Goal: Transaction & Acquisition: Book appointment/travel/reservation

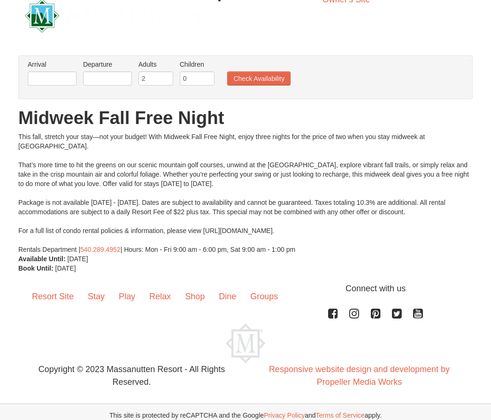
scroll to position [15, 0]
click at [55, 74] on input "text" at bounding box center [52, 78] width 49 height 14
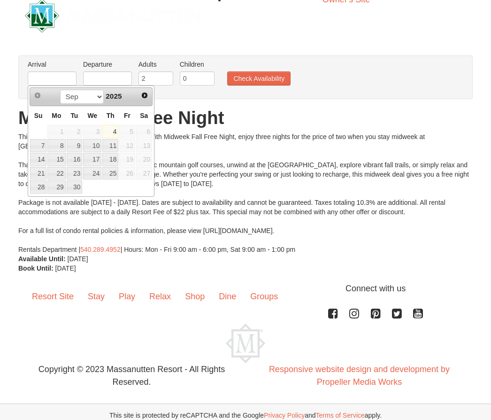
click at [146, 99] on span "Next" at bounding box center [145, 96] width 8 height 8
click at [150, 91] on link "Next" at bounding box center [144, 95] width 13 height 13
click at [64, 164] on link "10" at bounding box center [56, 159] width 18 height 13
type input "[DATE]"
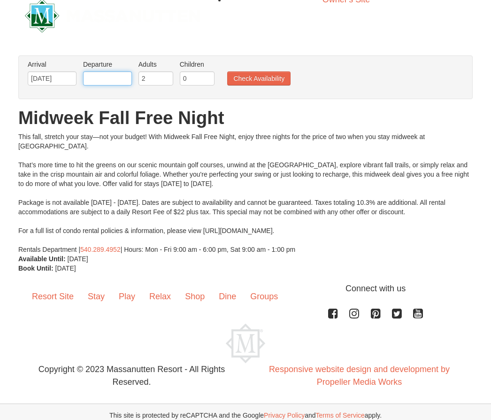
click at [123, 78] on input "text" at bounding box center [107, 78] width 49 height 14
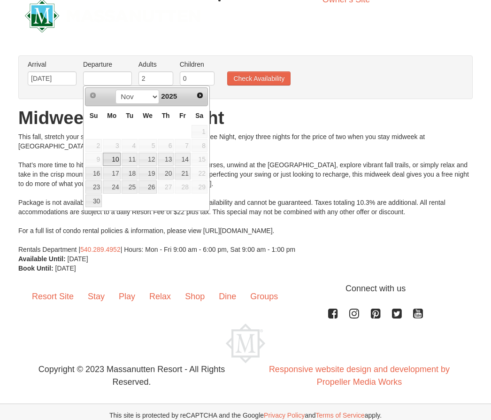
click at [173, 165] on link "13" at bounding box center [166, 159] width 16 height 13
type input "[DATE]"
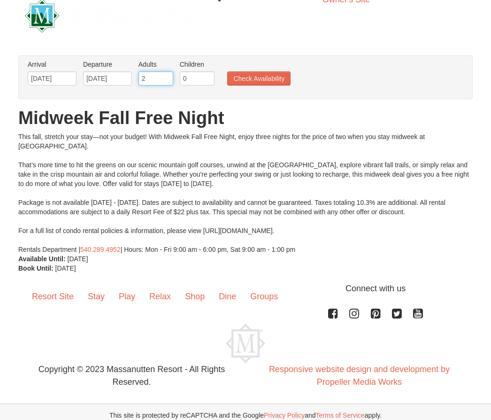
click at [154, 73] on input "2" at bounding box center [156, 78] width 35 height 14
type input "4"
click at [263, 75] on button "Check Availability" at bounding box center [258, 78] width 63 height 14
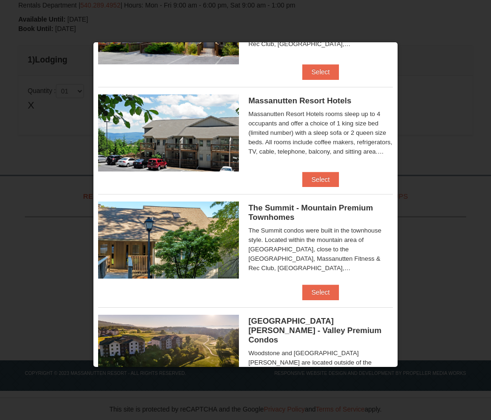
scroll to position [85, 0]
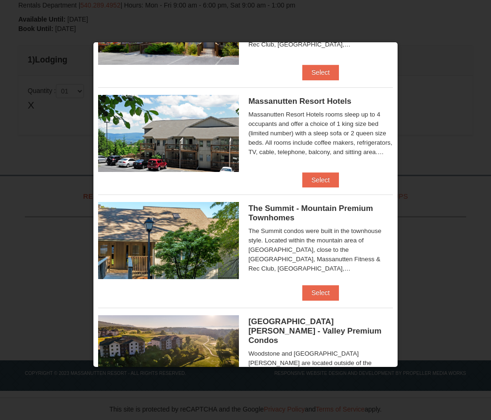
click at [325, 181] on button "Select" at bounding box center [321, 179] width 37 height 15
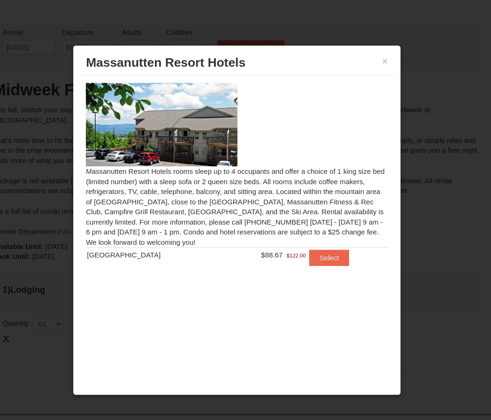
scroll to position [0, 0]
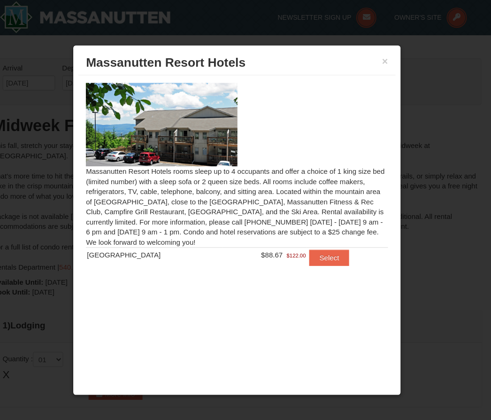
click at [381, 59] on button "×" at bounding box center [384, 56] width 6 height 9
